Goal: Ask a question

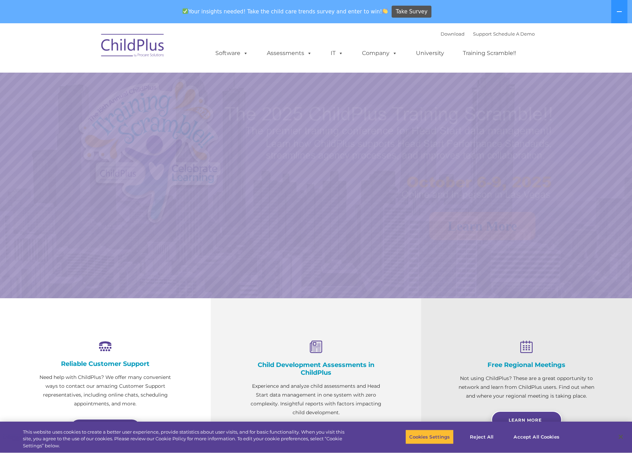
select select "MEDIUM"
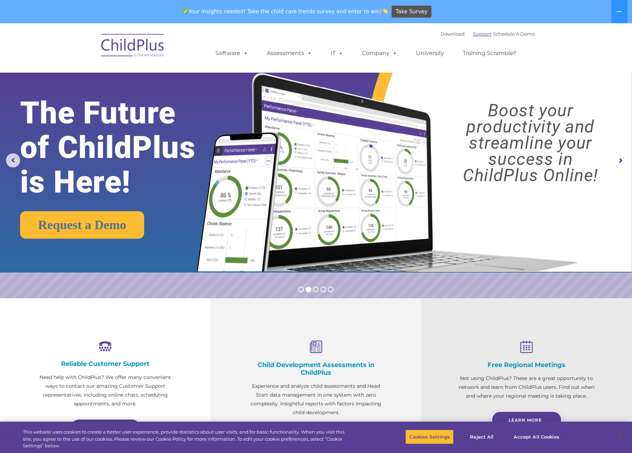
click at [473, 33] on link "Support" at bounding box center [482, 34] width 19 height 6
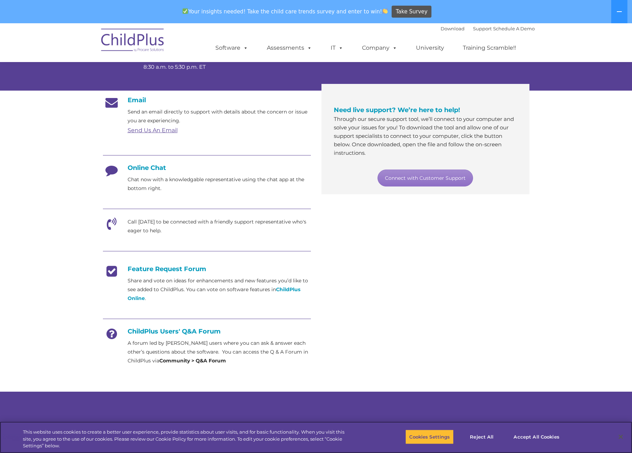
scroll to position [110, 0]
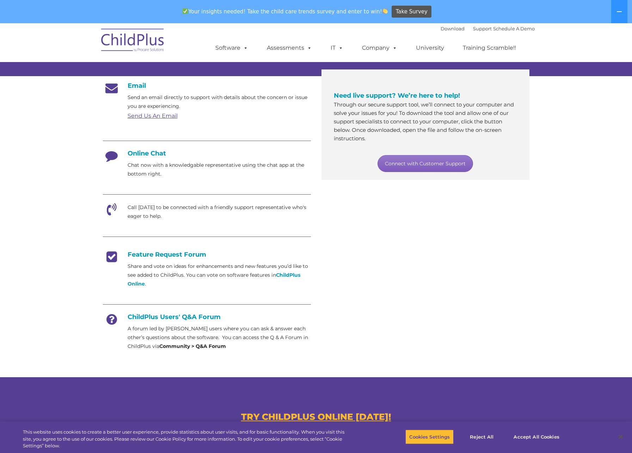
click at [449, 164] on link "Connect with Customer Support" at bounding box center [426, 163] width 96 height 17
